Goal: Find specific page/section: Find specific page/section

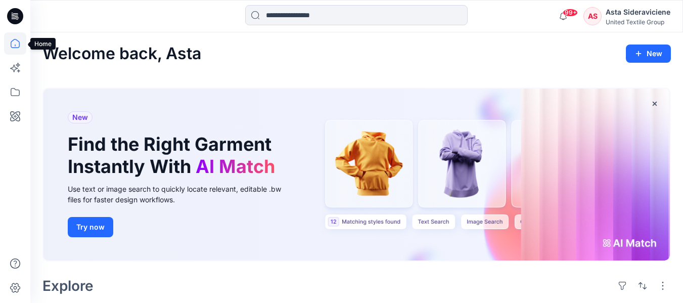
click at [11, 42] on icon at bounding box center [15, 43] width 9 height 9
click at [16, 41] on icon at bounding box center [15, 43] width 22 height 22
drag, startPoint x: 520, startPoint y: 163, endPoint x: 486, endPoint y: 162, distance: 33.4
click at [516, 163] on div "New Find the Right Garment Instantly With AI Match Use text or image search to …" at bounding box center [356, 174] width 626 height 172
click at [343, 23] on input at bounding box center [356, 15] width 222 height 20
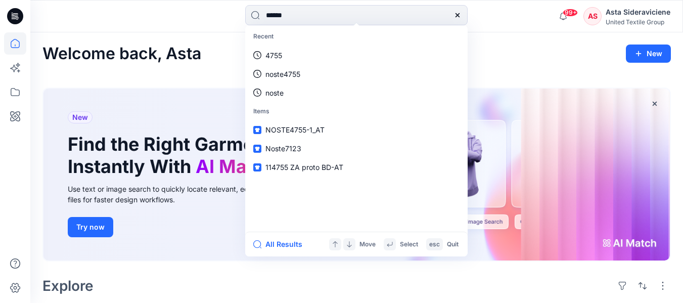
type input "******"
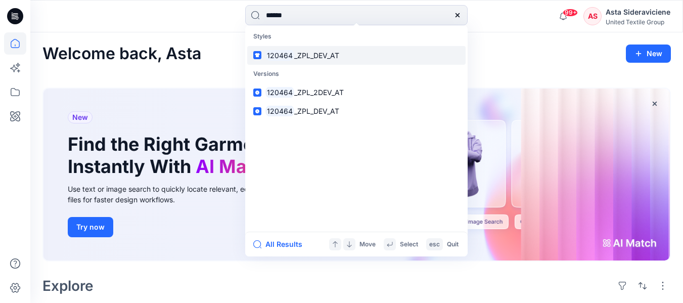
click at [292, 55] on mark "120464" at bounding box center [279, 56] width 29 height 12
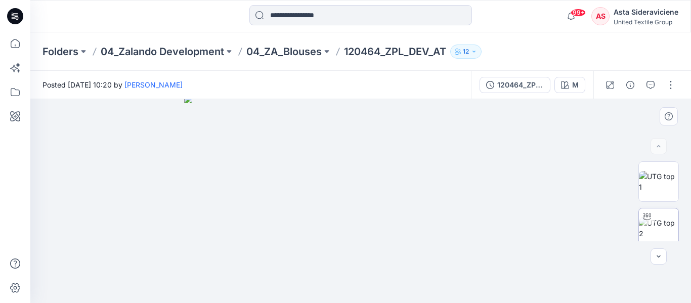
click at [651, 231] on img at bounding box center [657, 227] width 39 height 21
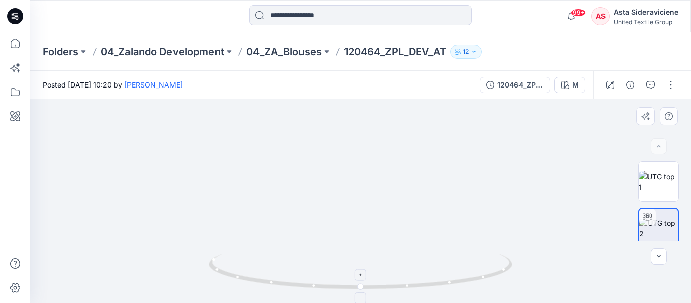
drag, startPoint x: 361, startPoint y: 292, endPoint x: 302, endPoint y: 266, distance: 64.7
click at [303, 266] on icon at bounding box center [362, 273] width 306 height 38
drag, startPoint x: 361, startPoint y: 286, endPoint x: 385, endPoint y: 232, distance: 58.9
click at [385, 260] on icon at bounding box center [362, 273] width 306 height 38
drag, startPoint x: 303, startPoint y: 180, endPoint x: 295, endPoint y: 252, distance: 72.2
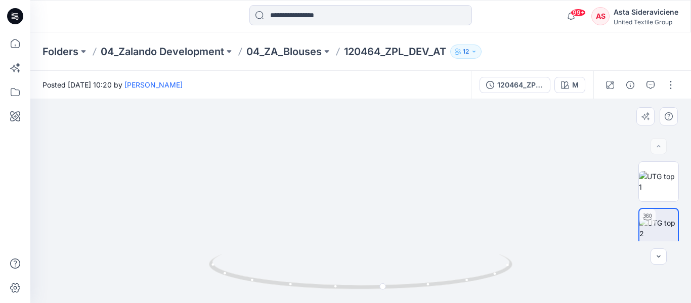
click at [295, 252] on div at bounding box center [360, 201] width 660 height 204
drag, startPoint x: 384, startPoint y: 290, endPoint x: 396, endPoint y: 119, distance: 171.3
click at [317, 278] on icon at bounding box center [362, 273] width 306 height 38
drag, startPoint x: 321, startPoint y: 286, endPoint x: 421, endPoint y: 280, distance: 99.8
click at [421, 280] on icon at bounding box center [362, 273] width 306 height 38
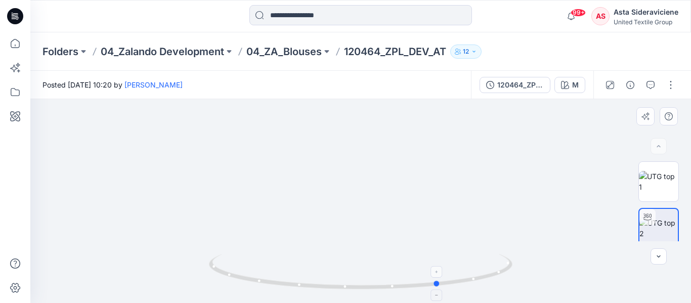
drag, startPoint x: 324, startPoint y: 287, endPoint x: 344, endPoint y: 276, distance: 22.8
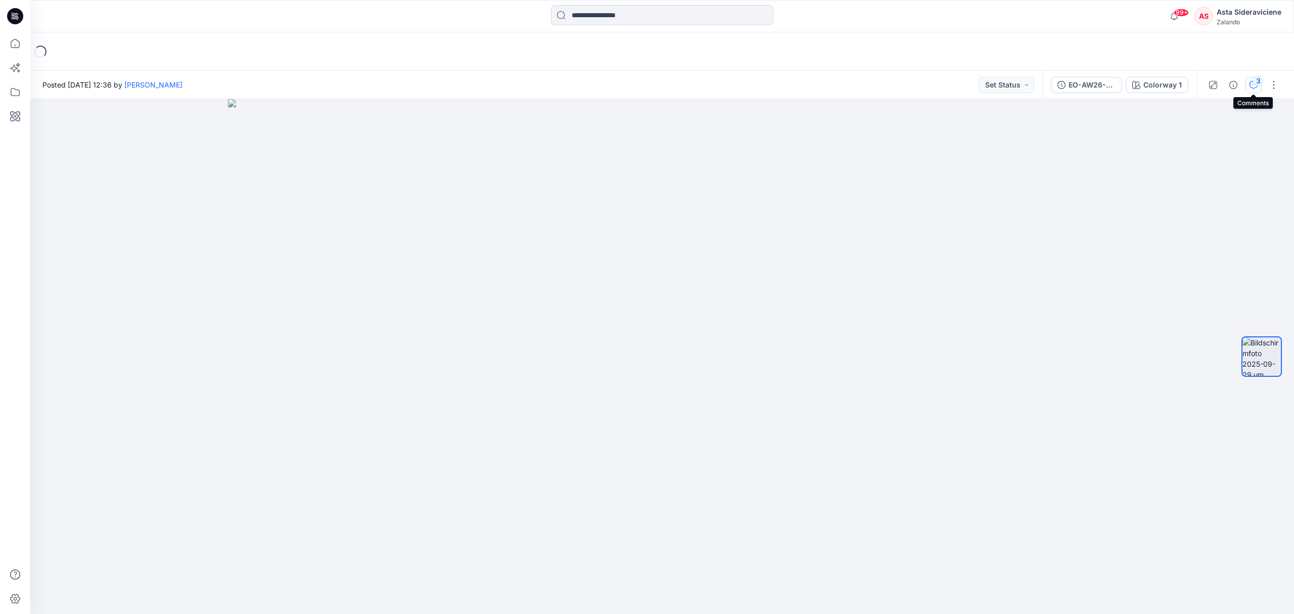
click at [1247, 80] on button "3" at bounding box center [1254, 85] width 16 height 16
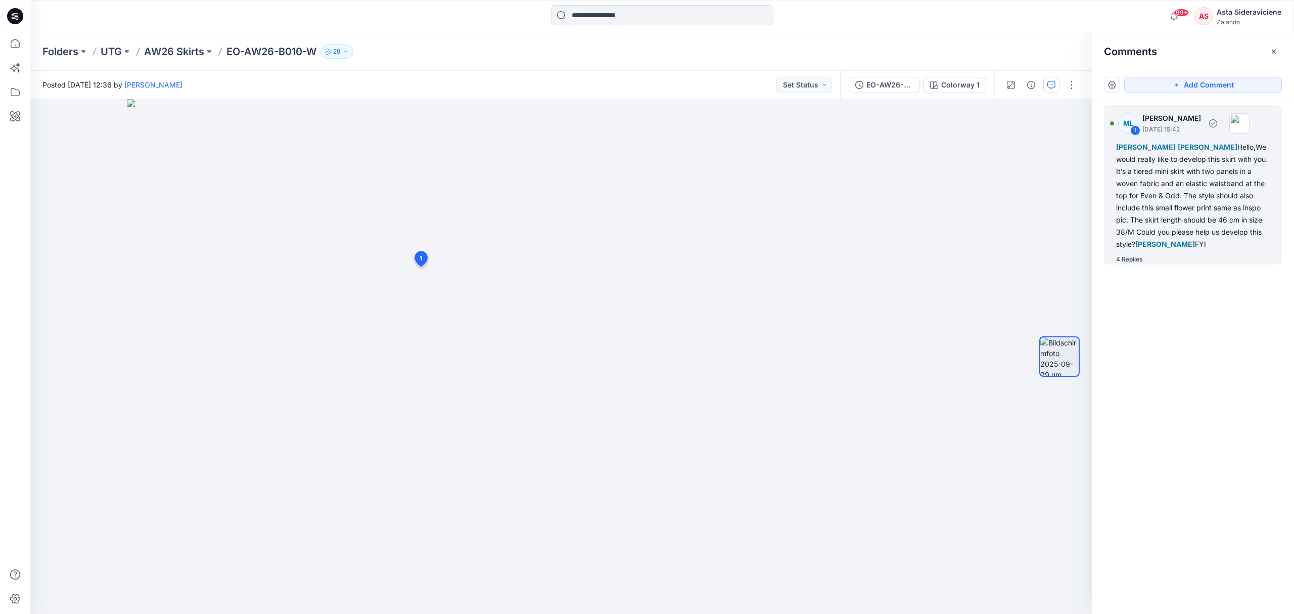
click at [1129, 258] on div "4 Replies" at bounding box center [1129, 259] width 27 height 10
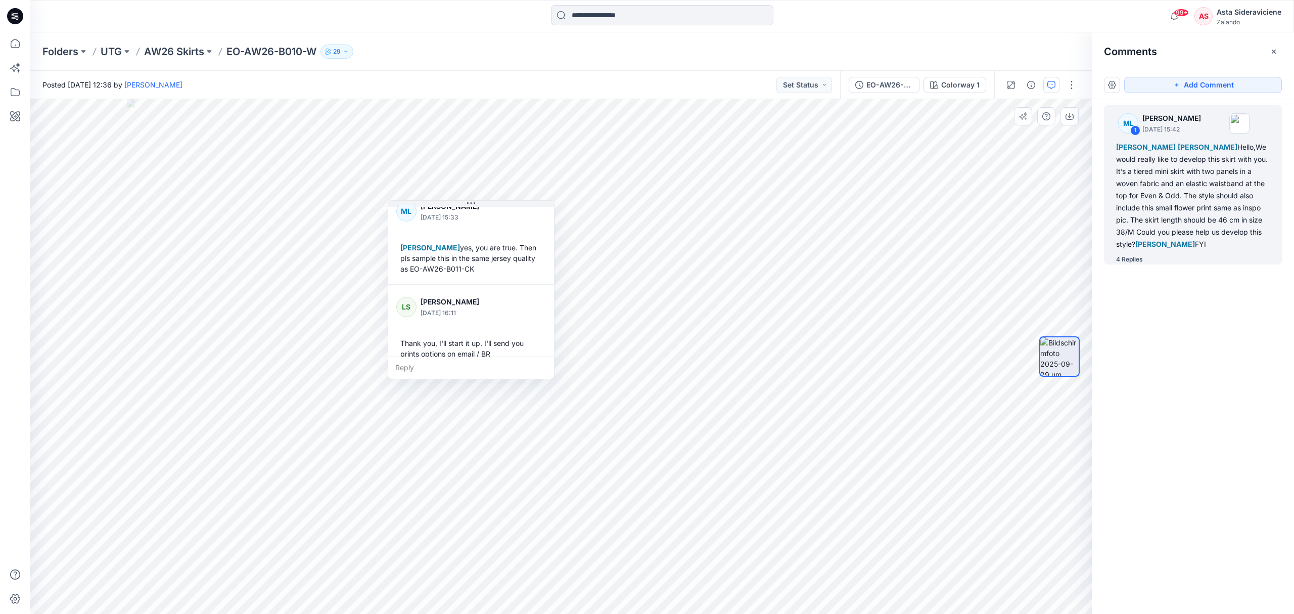
scroll to position [411, 0]
